Goal: Task Accomplishment & Management: Manage account settings

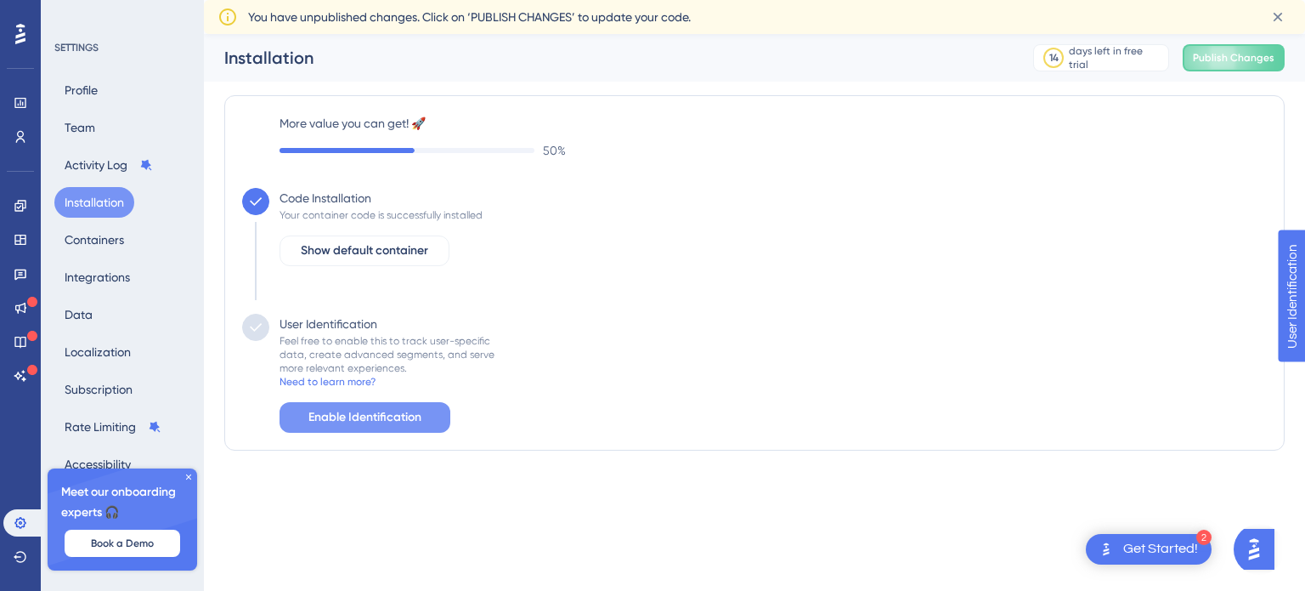
click at [408, 416] on span "Enable Identification" at bounding box center [364, 417] width 113 height 20
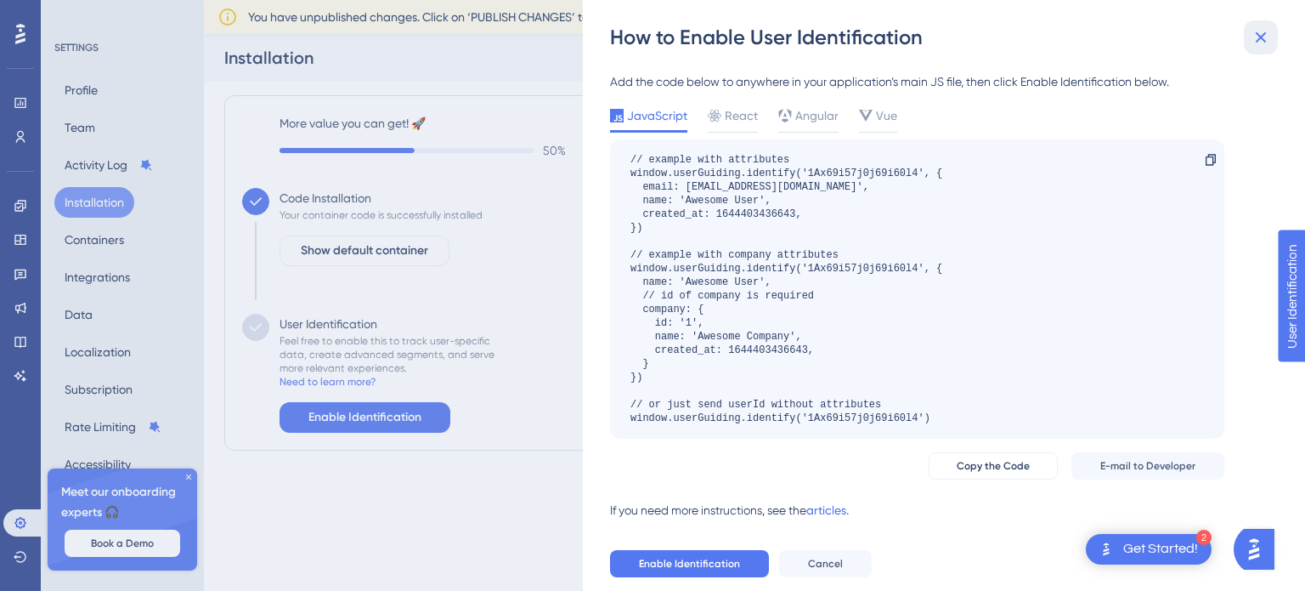
click at [1253, 49] on button at bounding box center [1261, 37] width 34 height 34
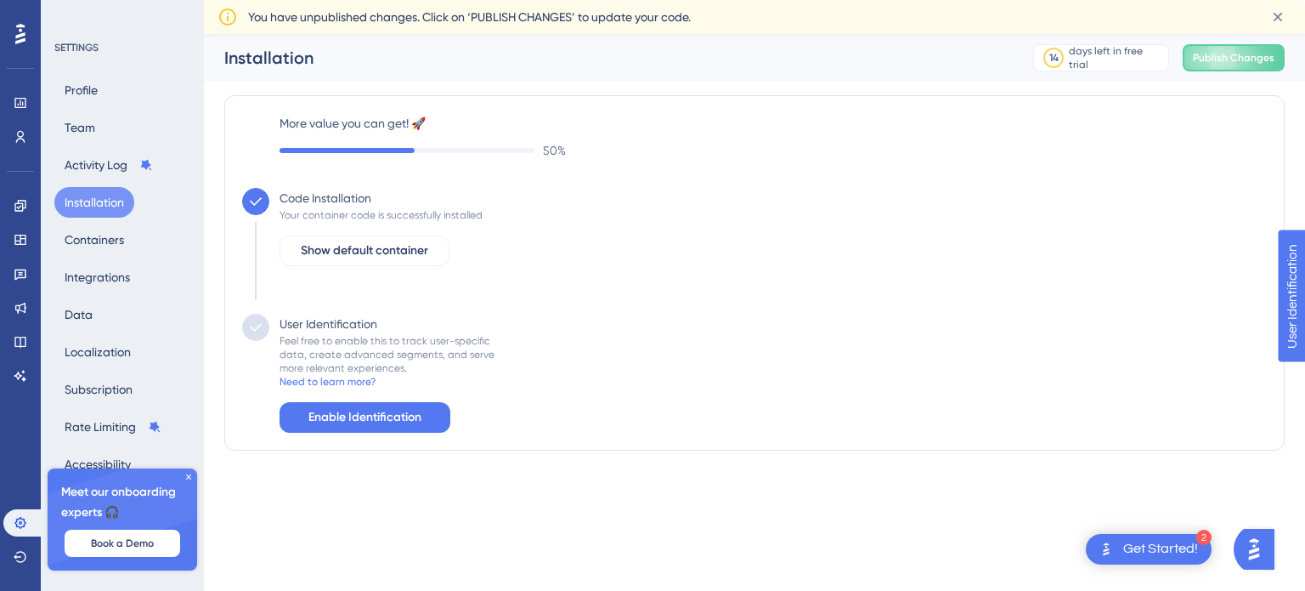
click at [1176, 541] on div "Get Started!" at bounding box center [1160, 549] width 75 height 19
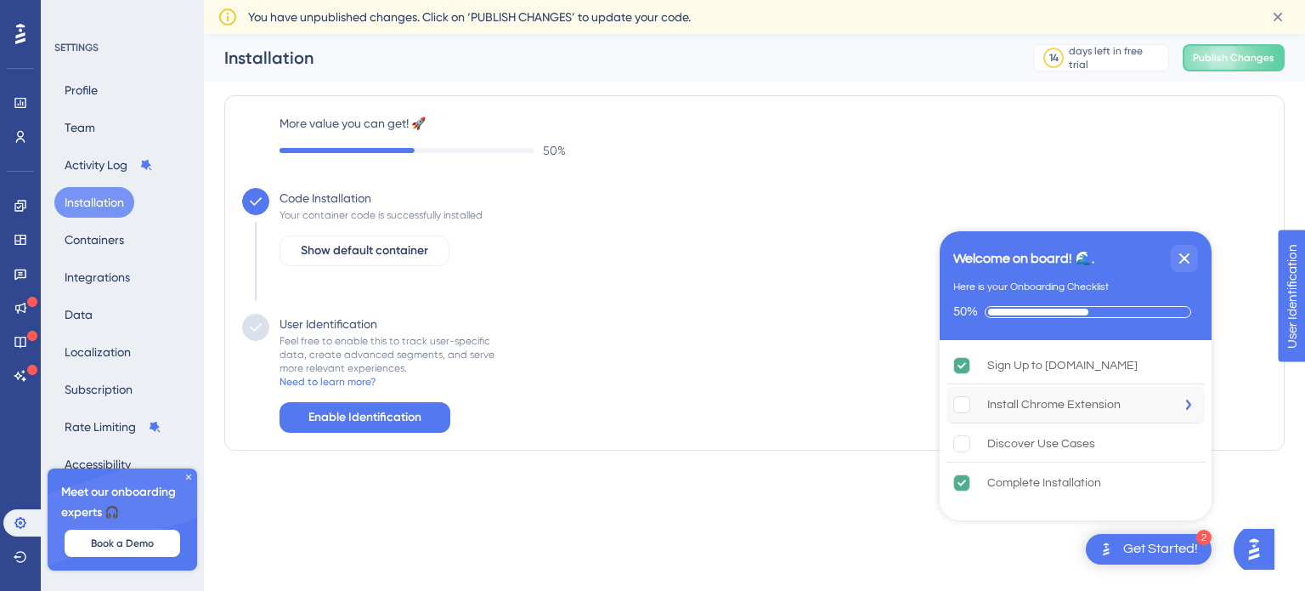
click at [1010, 394] on div "Install Chrome Extension" at bounding box center [1054, 404] width 133 height 20
click at [15, 131] on icon at bounding box center [21, 137] width 14 height 14
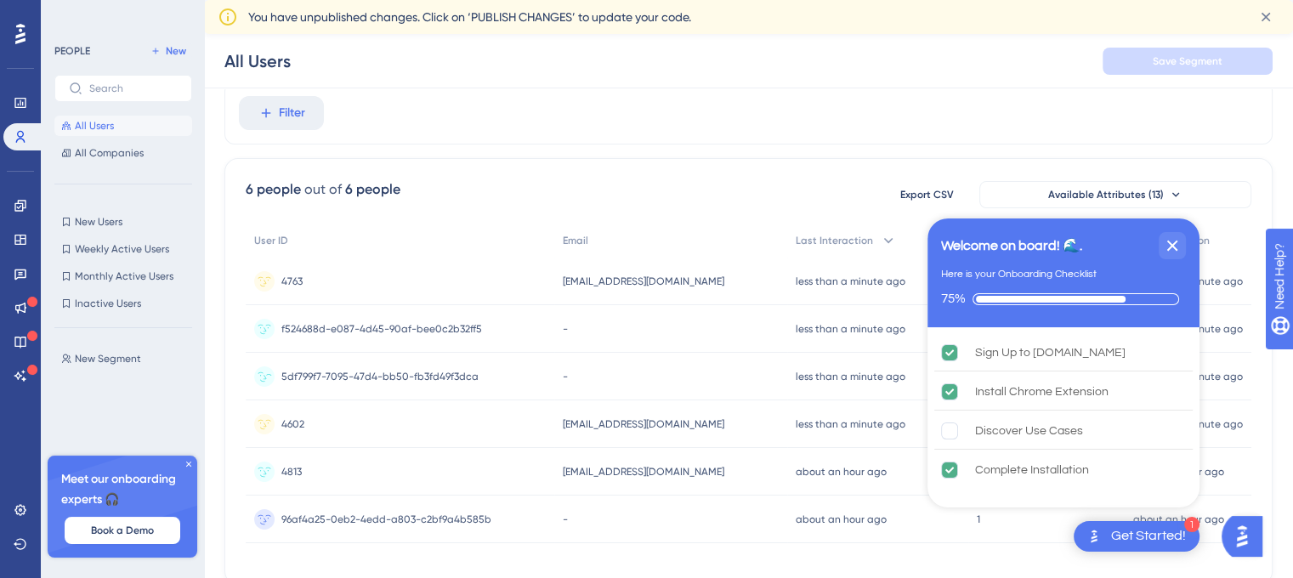
scroll to position [122, 13]
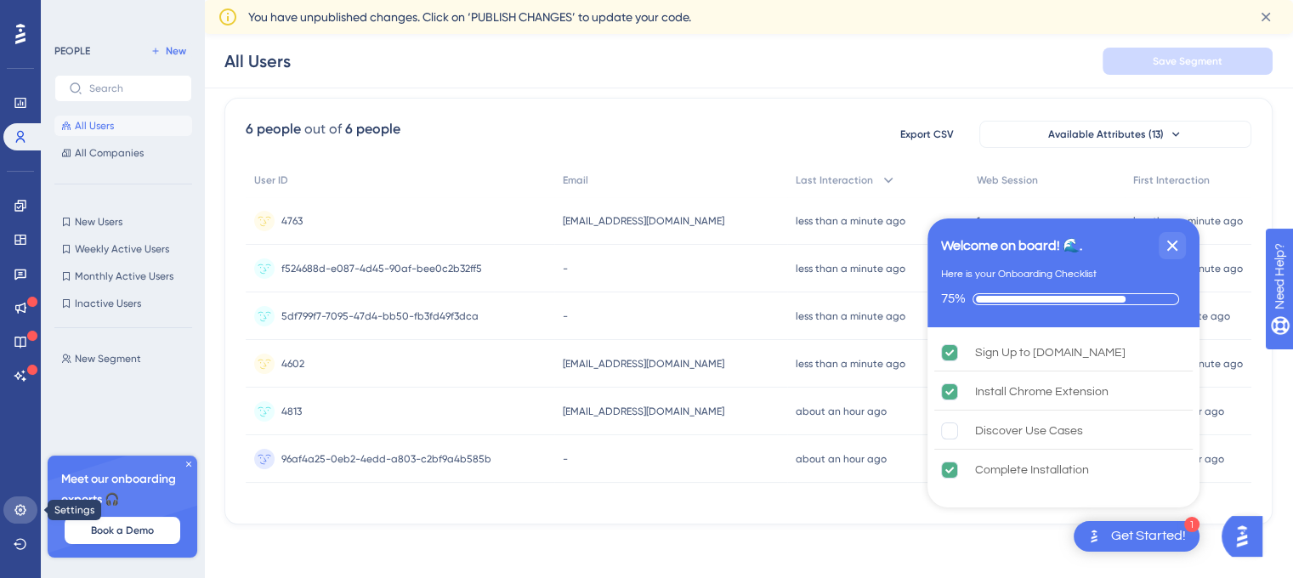
click at [17, 518] on link at bounding box center [20, 509] width 34 height 27
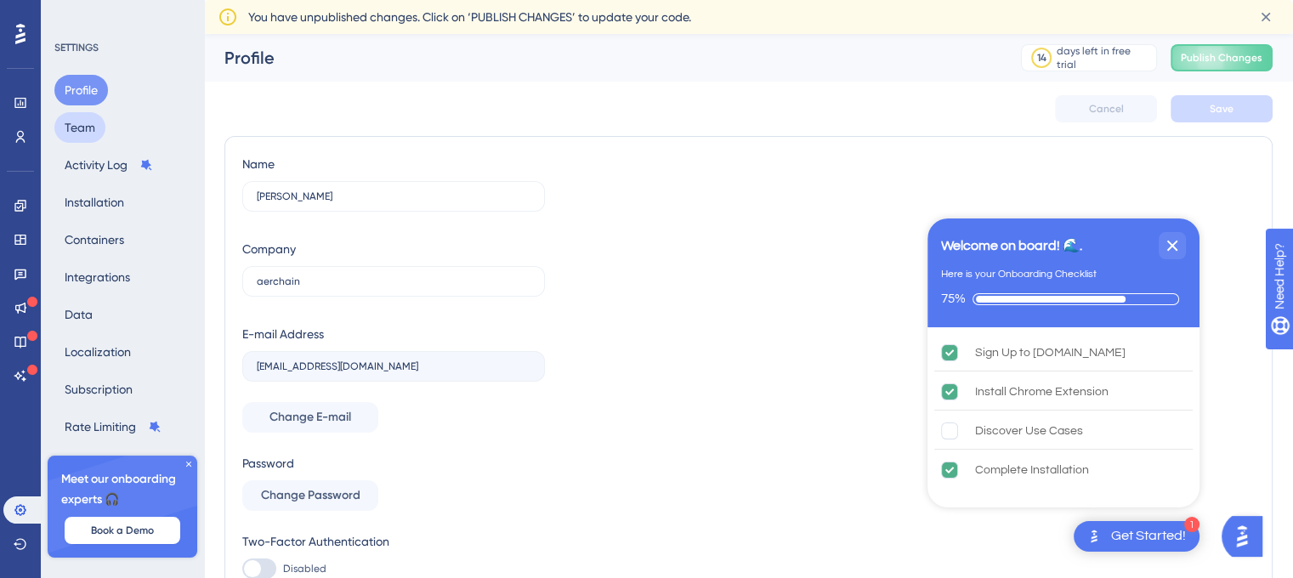
drag, startPoint x: 107, startPoint y: 138, endPoint x: 81, endPoint y: 130, distance: 27.4
click at [81, 130] on div "Profile Team Activity Log Installation Containers Integrations Data Localizatio…" at bounding box center [123, 277] width 138 height 405
click at [81, 130] on button "Team" at bounding box center [79, 127] width 51 height 31
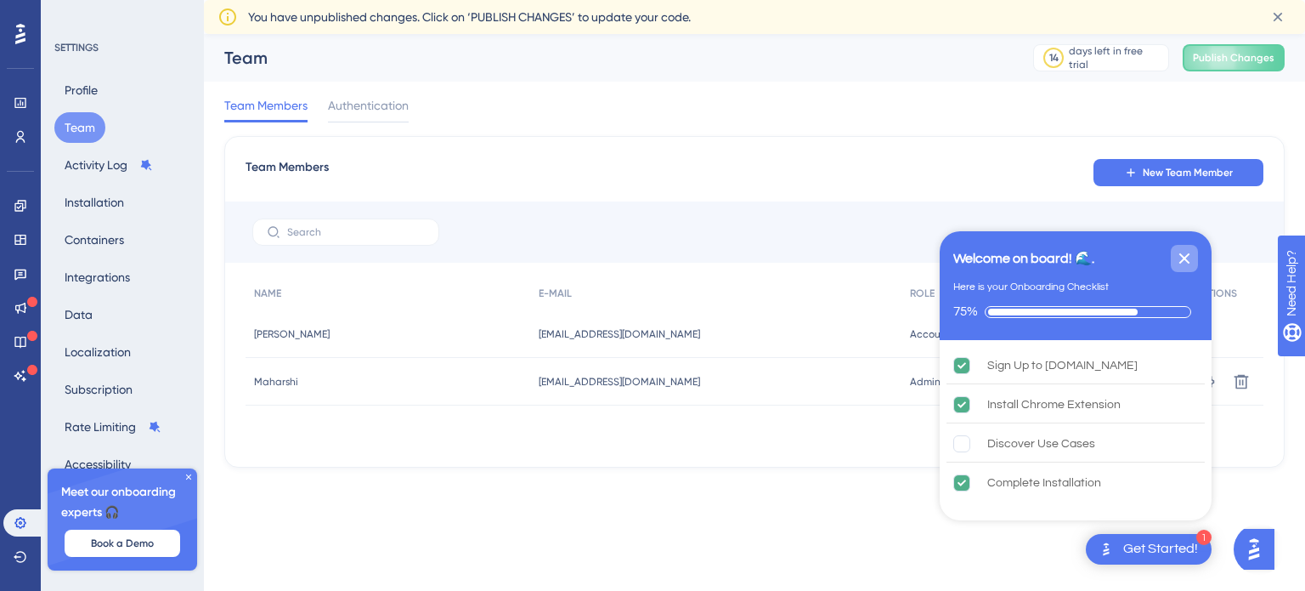
click at [1193, 257] on icon "Close Checklist" at bounding box center [1184, 258] width 20 height 20
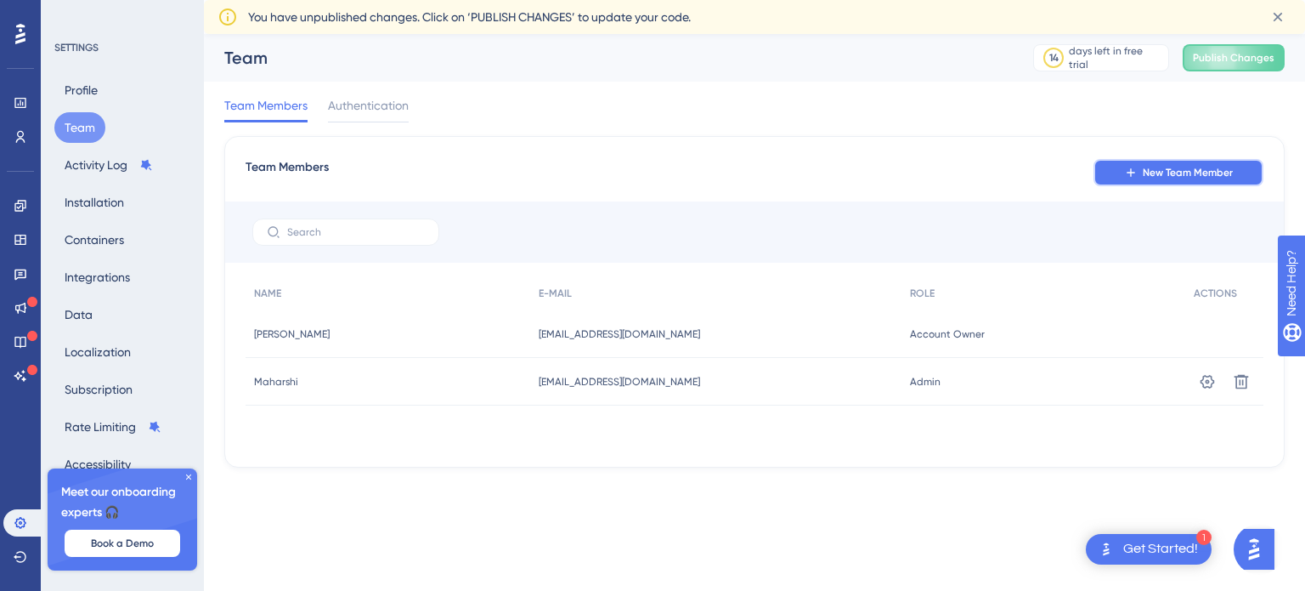
click at [1168, 159] on button "New Team Member" at bounding box center [1179, 172] width 170 height 27
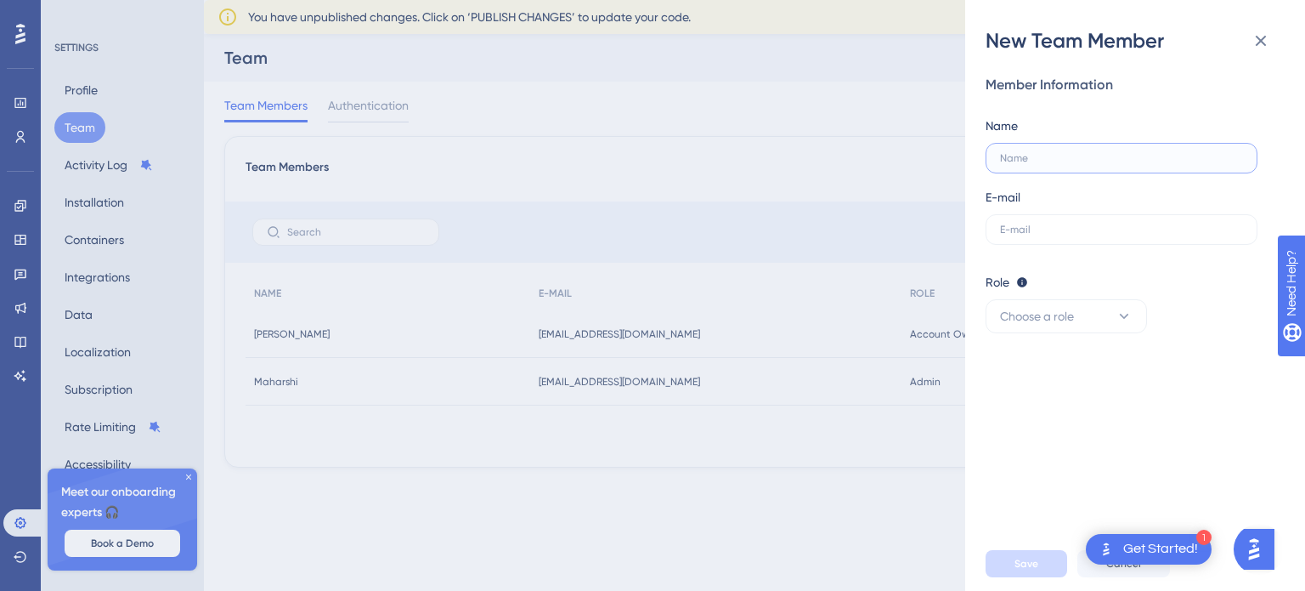
click at [1168, 159] on input "text" at bounding box center [1121, 158] width 243 height 12
type input "Kumar Harsh"
type input "kumar@aerchain.io"
click at [1098, 305] on button "Choose a role" at bounding box center [1066, 316] width 161 height 34
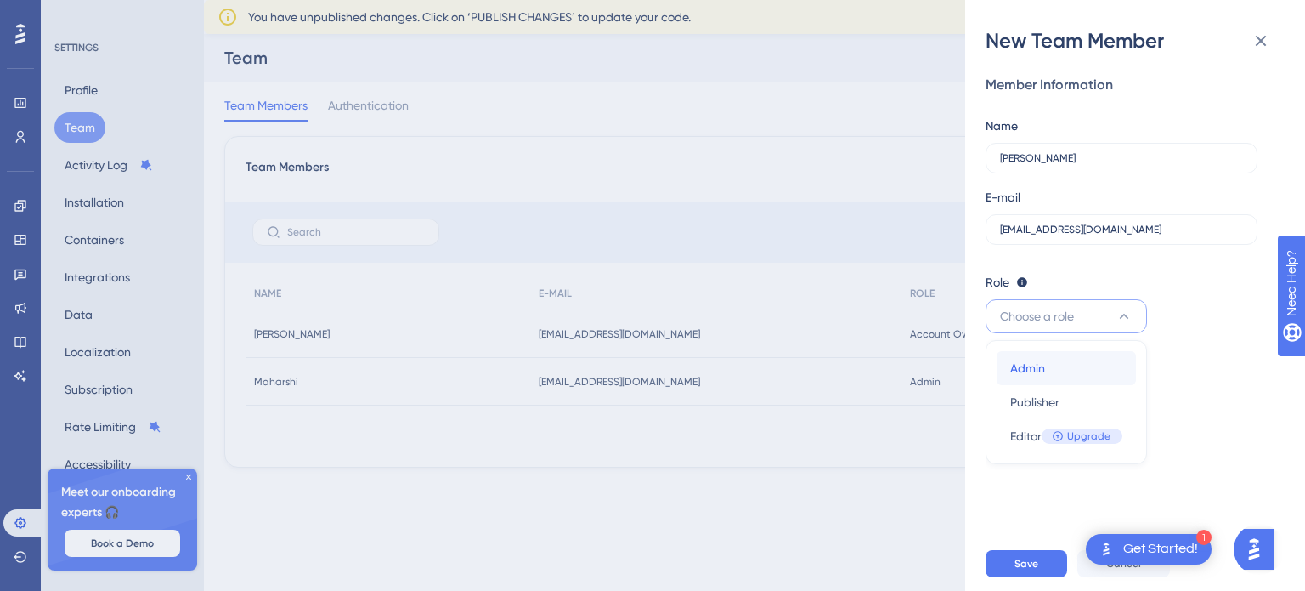
click at [1055, 372] on div "Admin Admin" at bounding box center [1066, 368] width 112 height 34
click at [1050, 565] on button "Save" at bounding box center [1027, 563] width 82 height 27
